Goal: Information Seeking & Learning: Learn about a topic

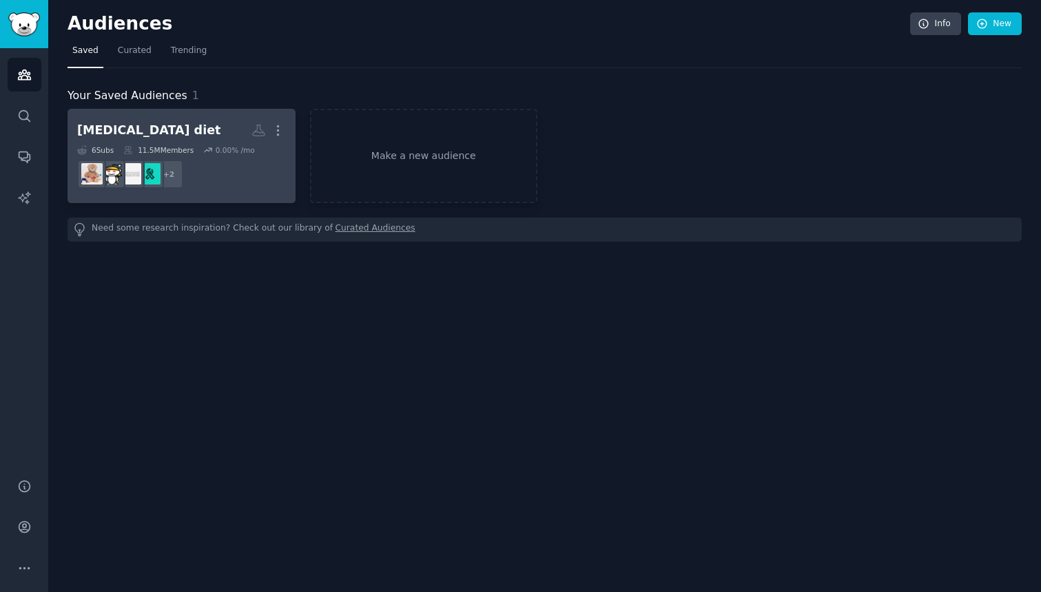
click at [185, 138] on h2 "[MEDICAL_DATA] diet More" at bounding box center [181, 130] width 209 height 24
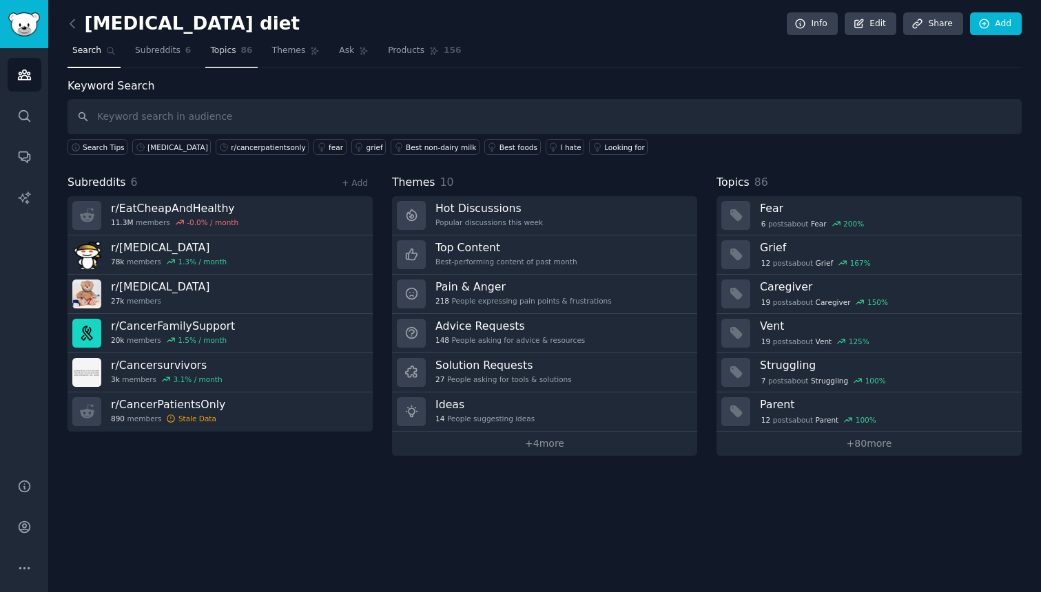
click at [235, 63] on link "Topics 86" at bounding box center [231, 54] width 52 height 28
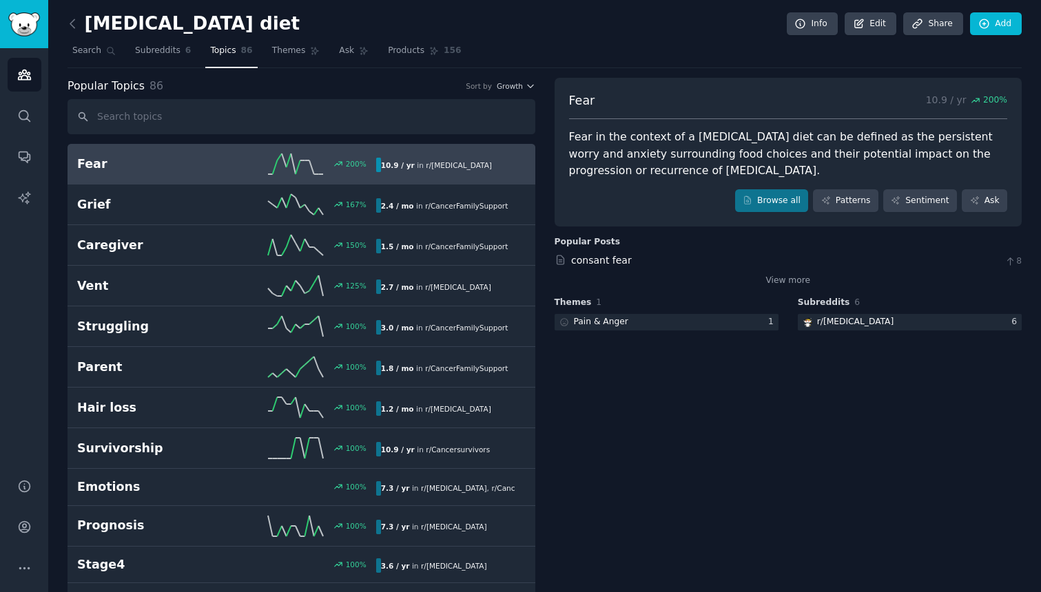
click at [214, 167] on h2 "Fear" at bounding box center [151, 164] width 149 height 17
click at [755, 315] on div at bounding box center [666, 322] width 224 height 17
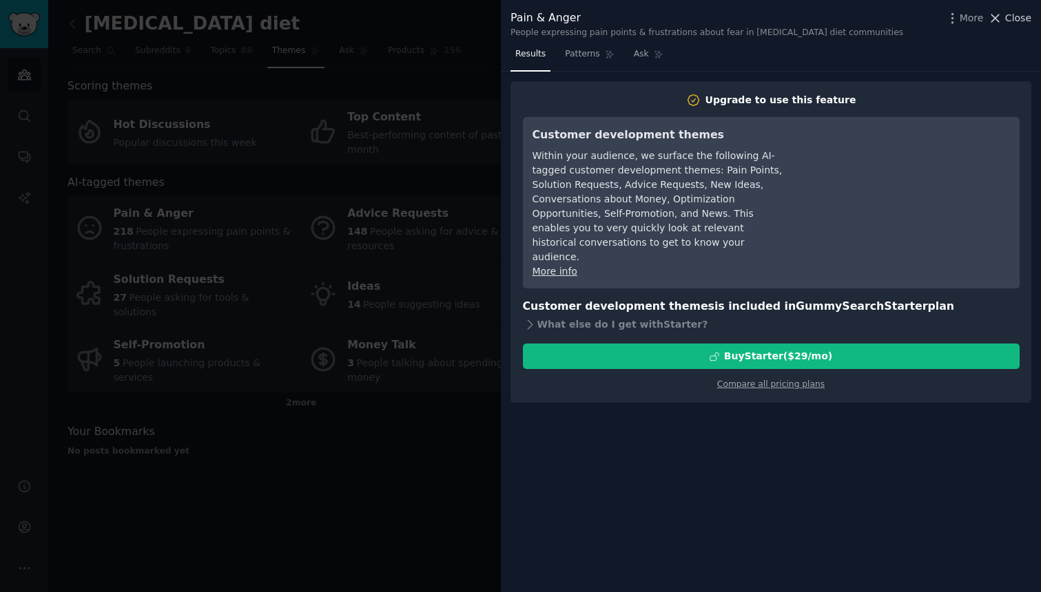
click at [1007, 19] on span "Close" at bounding box center [1018, 18] width 26 height 14
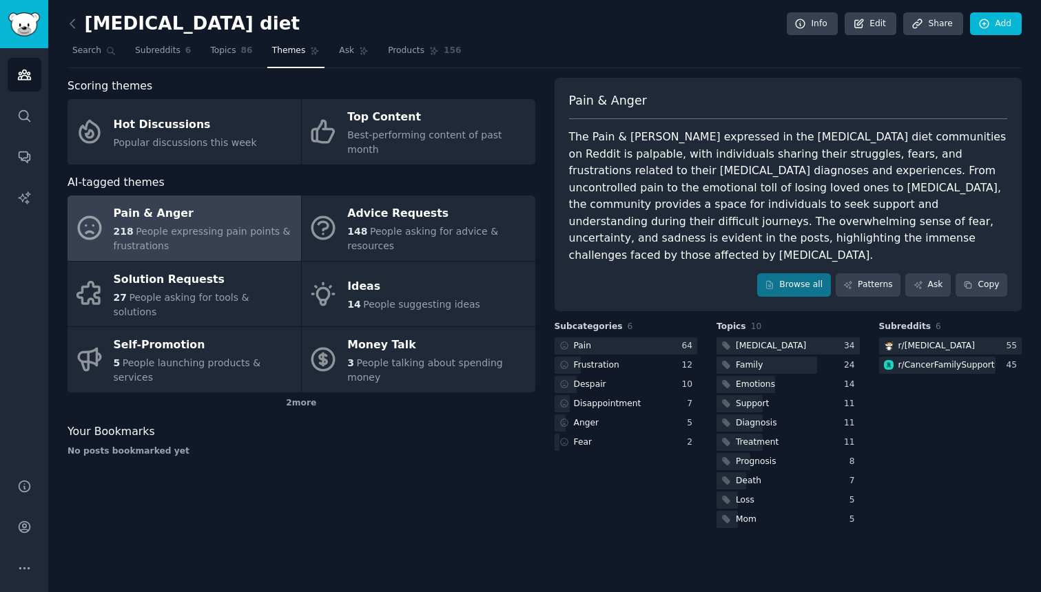
click at [806, 277] on div "Pain & Anger The Pain & [PERSON_NAME] expressed in the [MEDICAL_DATA] diet comm…" at bounding box center [788, 194] width 468 height 233
click at [802, 273] on link "Browse all" at bounding box center [794, 284] width 74 height 23
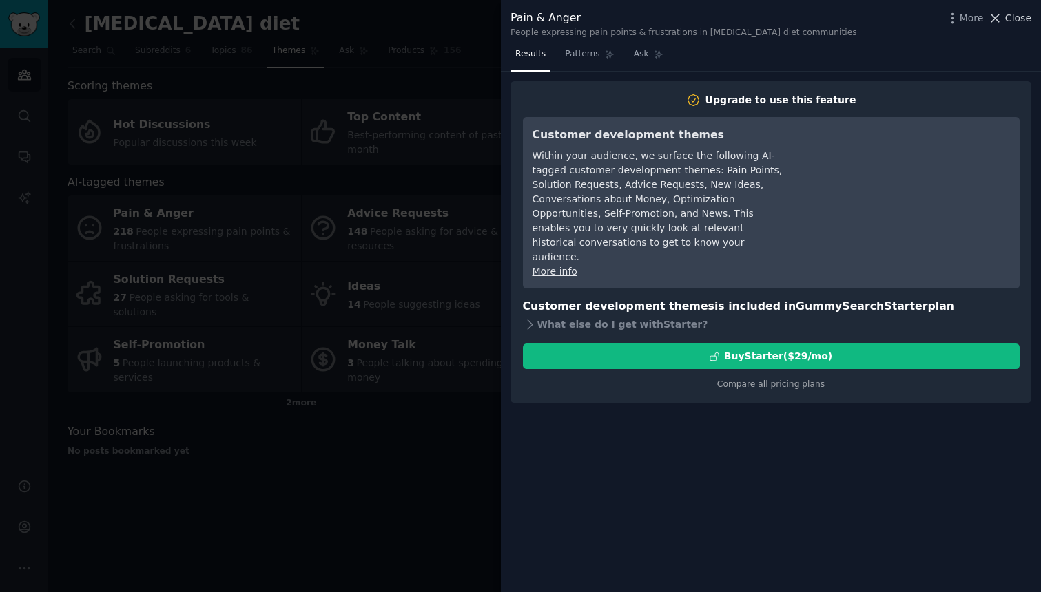
click at [997, 21] on icon at bounding box center [994, 18] width 14 height 14
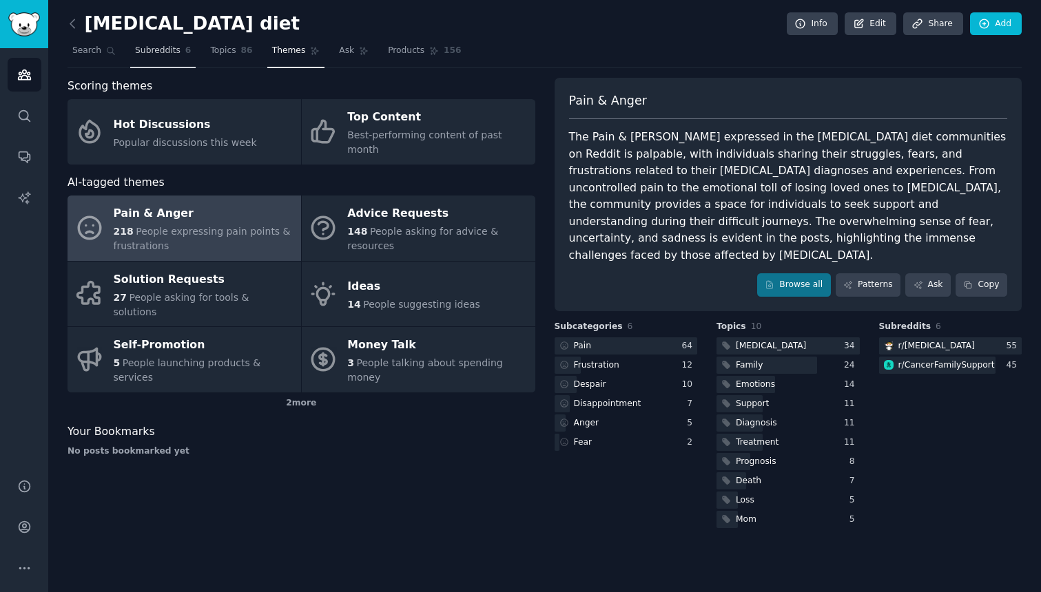
click at [156, 43] on link "Subreddits 6" at bounding box center [162, 54] width 65 height 28
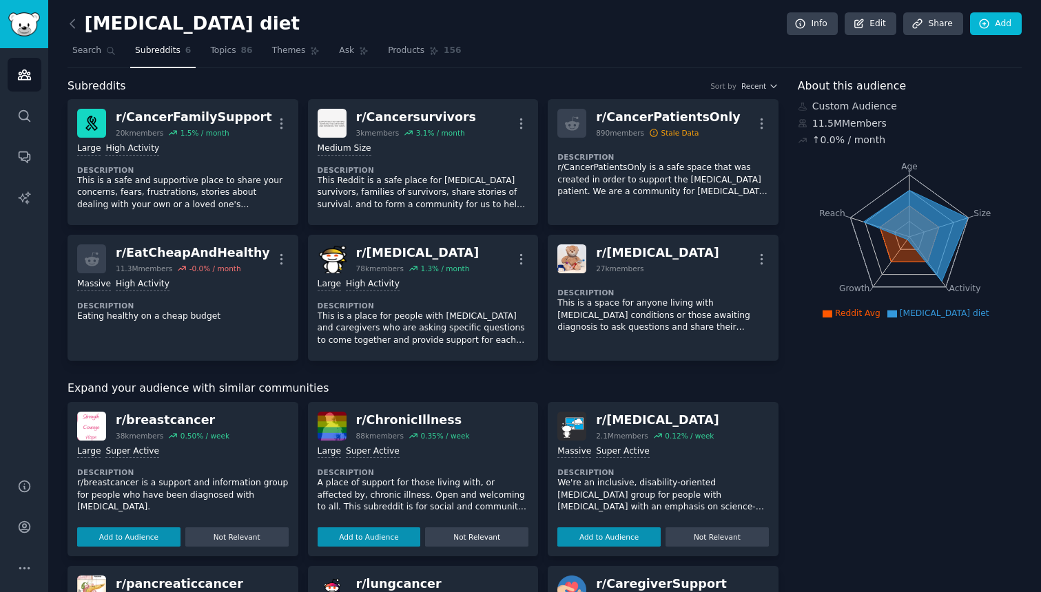
click at [401, 414] on div "r/ ChronicIllness" at bounding box center [413, 420] width 114 height 17
click at [386, 422] on div "r/ ChronicIllness" at bounding box center [413, 420] width 114 height 17
copy div "ChronicIllness"
